Goal: Find specific page/section: Find specific page/section

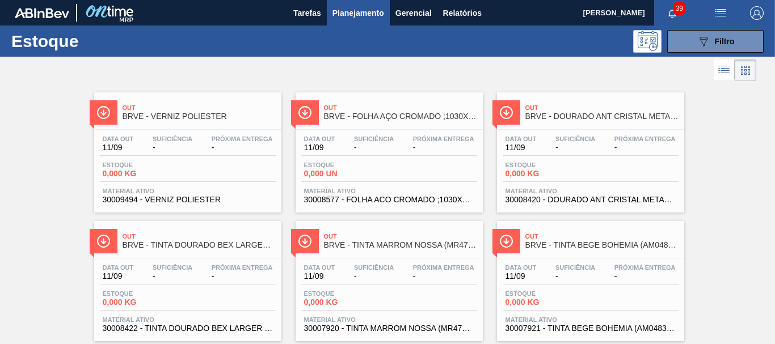
click at [722, 67] on icon at bounding box center [724, 70] width 14 height 14
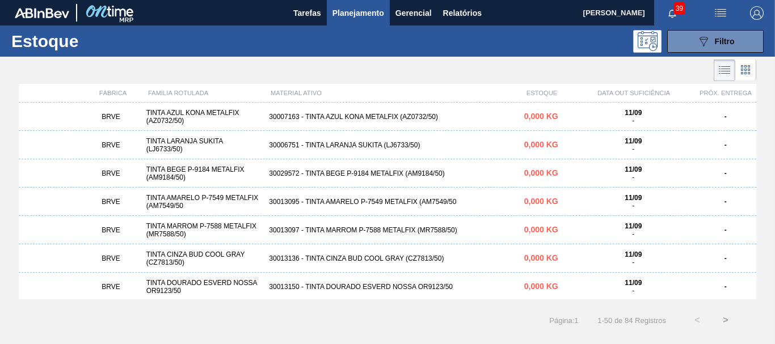
scroll to position [227, 0]
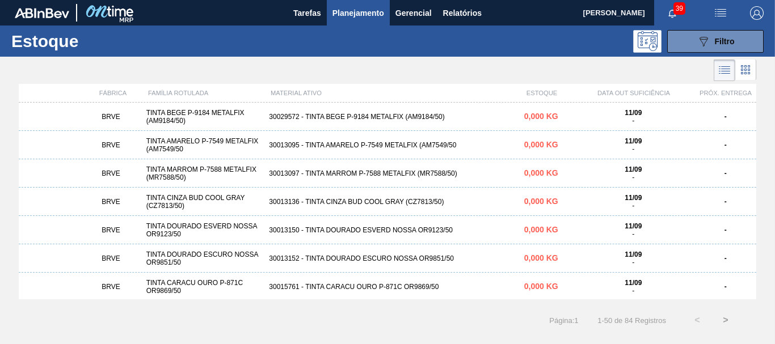
click at [674, 6] on span "39" at bounding box center [679, 8] width 12 height 12
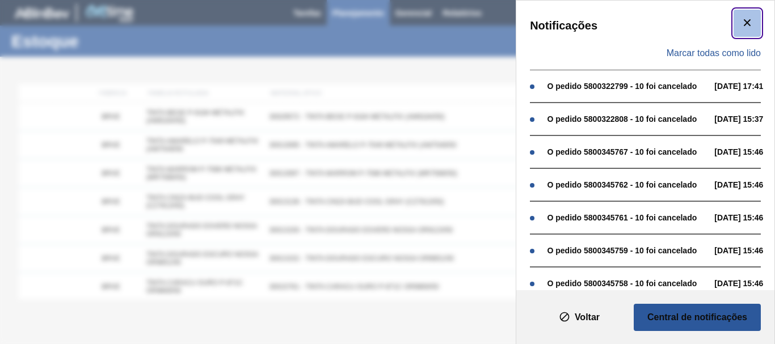
click at [740, 23] on icon "botão de ícone" at bounding box center [747, 23] width 14 height 14
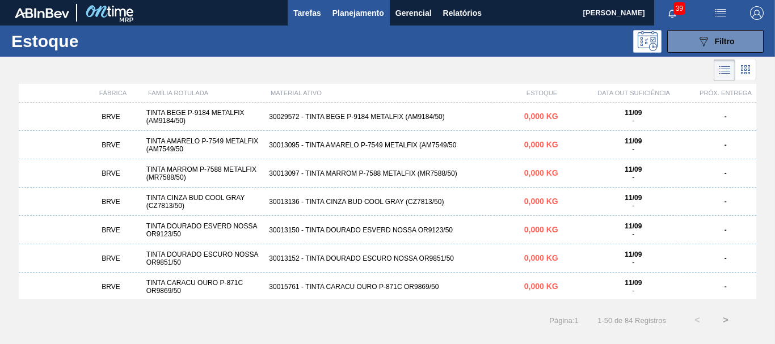
click at [308, 11] on span "Tarefas" at bounding box center [307, 13] width 28 height 14
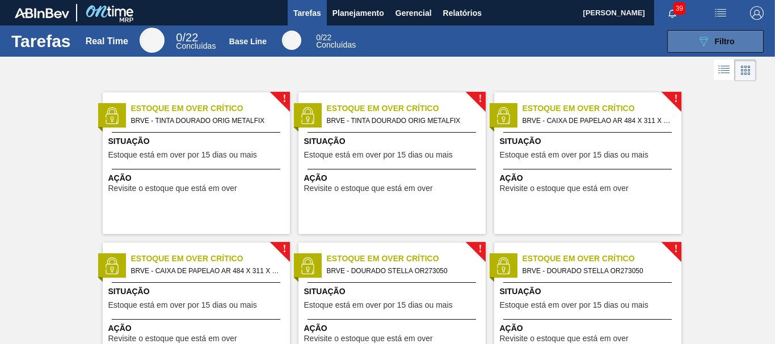
click at [722, 45] on span "Filtro" at bounding box center [725, 41] width 20 height 9
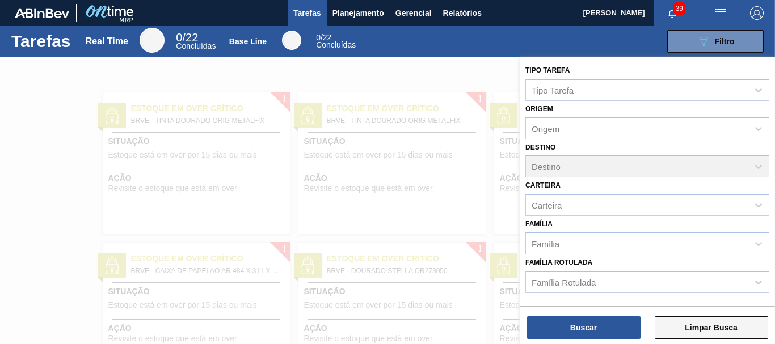
click at [718, 332] on button "Limpar Busca" at bounding box center [710, 327] width 113 height 23
